Goal: Transaction & Acquisition: Purchase product/service

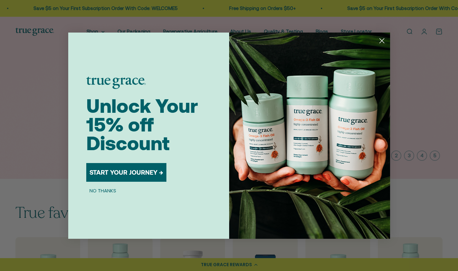
click at [381, 43] on circle "Close dialog" at bounding box center [381, 40] width 11 height 11
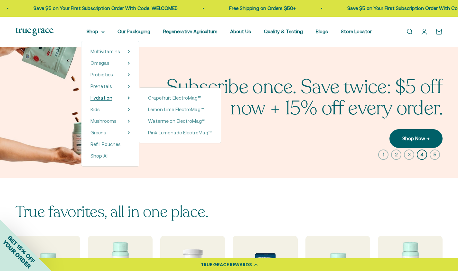
click at [98, 97] on span "Hydration" at bounding box center [101, 97] width 22 height 5
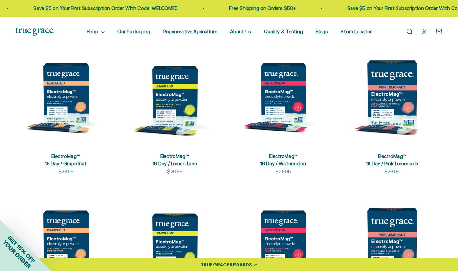
scroll to position [156, 0]
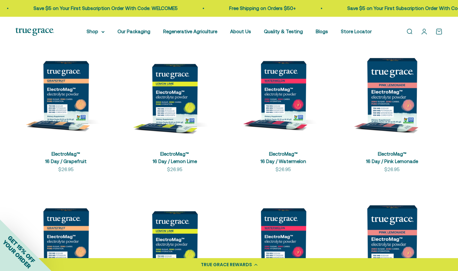
click at [398, 112] on img at bounding box center [391, 92] width 101 height 101
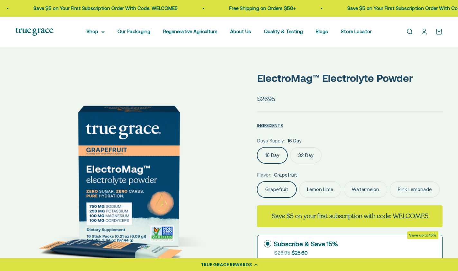
select select "3"
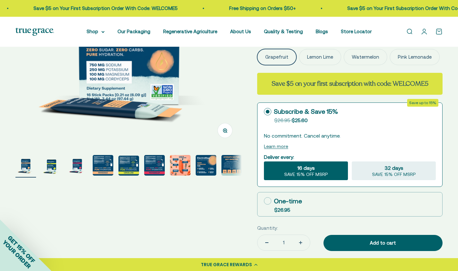
scroll to position [149, 0]
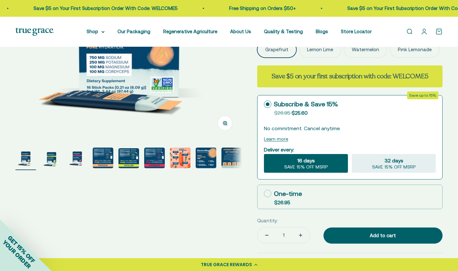
click at [107, 155] on img "Go to item 4" at bounding box center [103, 157] width 21 height 21
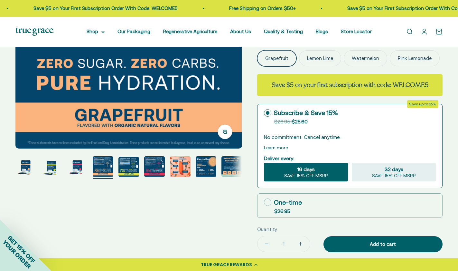
scroll to position [141, 0]
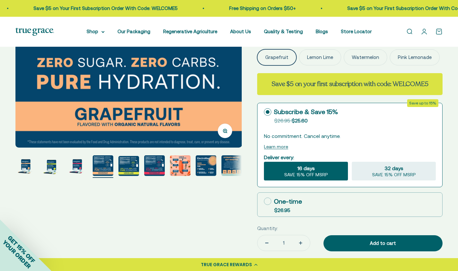
click at [30, 167] on img "Go to item 1" at bounding box center [25, 165] width 21 height 21
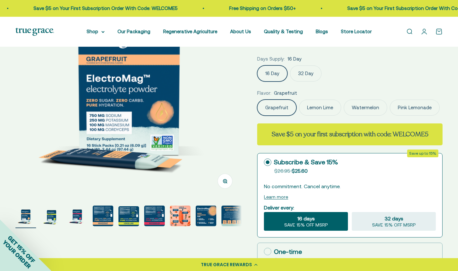
scroll to position [0, 0]
